Goal: Navigation & Orientation: Find specific page/section

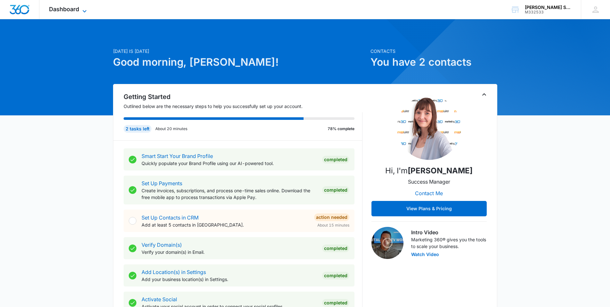
click at [71, 6] on span "Dashboard" at bounding box center [64, 9] width 30 height 7
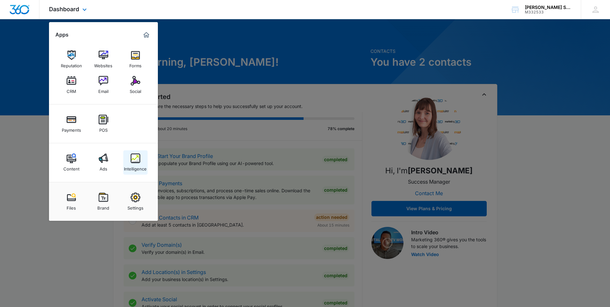
click at [141, 159] on link "Intelligence" at bounding box center [135, 162] width 24 height 24
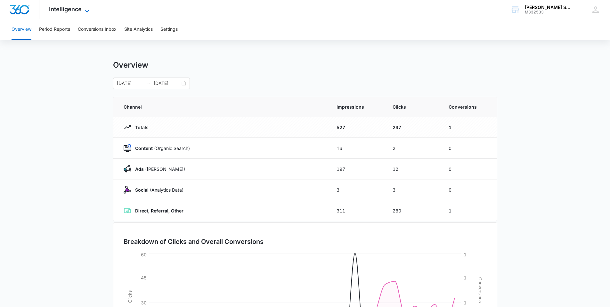
click at [88, 12] on icon at bounding box center [87, 11] width 8 height 8
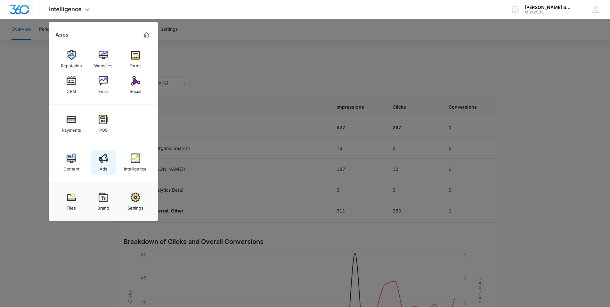
click at [101, 159] on img at bounding box center [104, 158] width 10 height 10
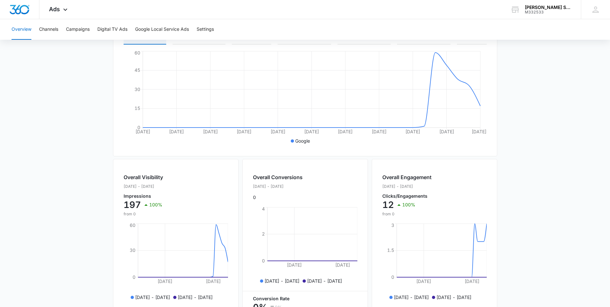
scroll to position [214, 0]
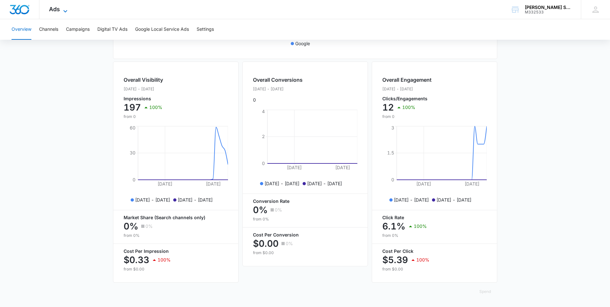
click at [57, 12] on span "Ads" at bounding box center [54, 9] width 11 height 7
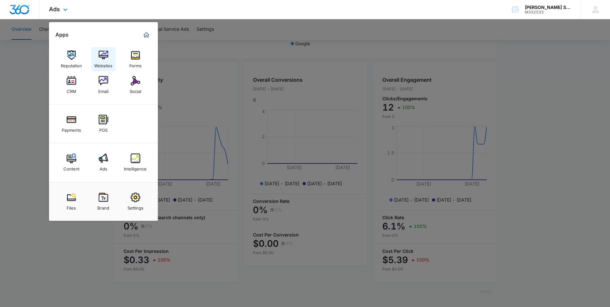
click at [109, 59] on link "Websites" at bounding box center [103, 59] width 24 height 24
